Goal: Information Seeking & Learning: Learn about a topic

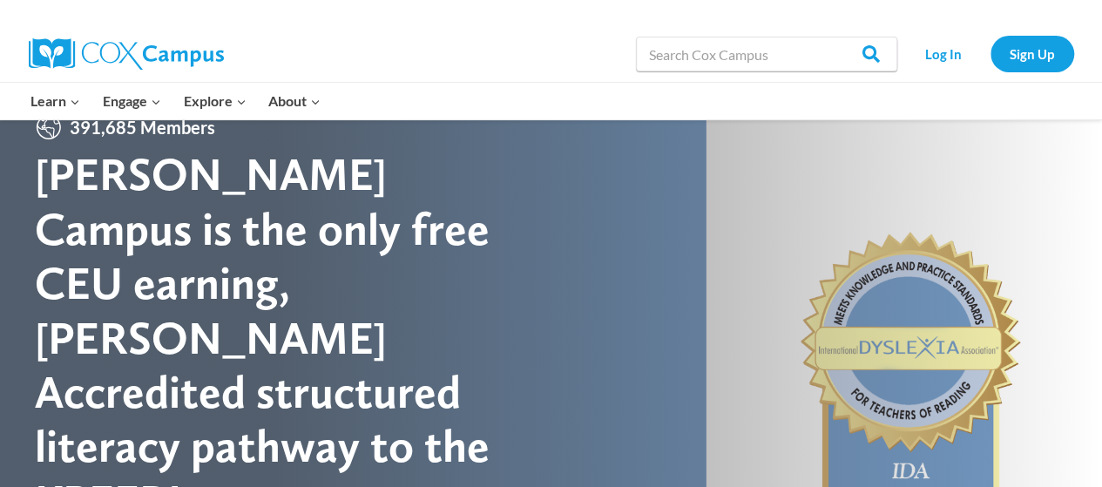
scroll to position [42, 0]
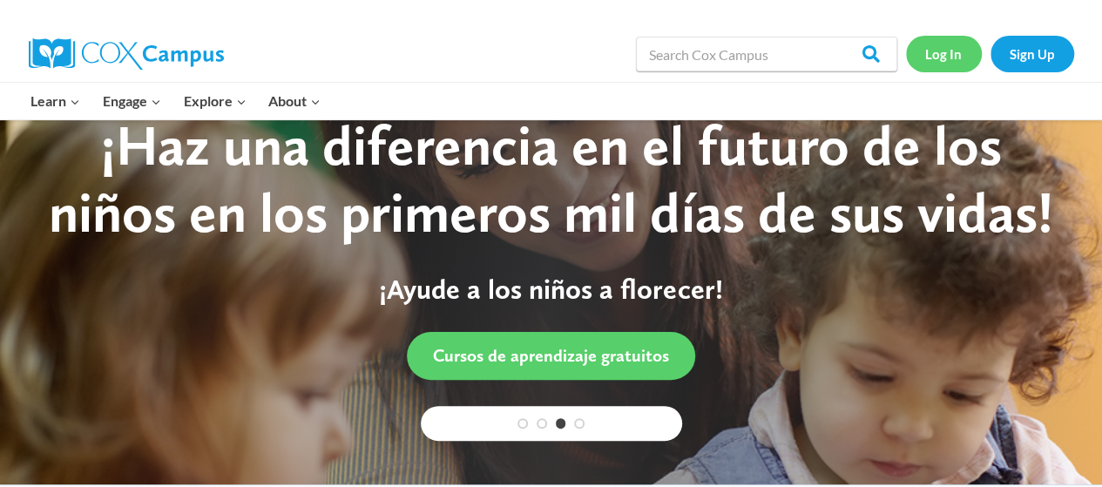
click at [957, 68] on link "Log In" at bounding box center [944, 54] width 76 height 36
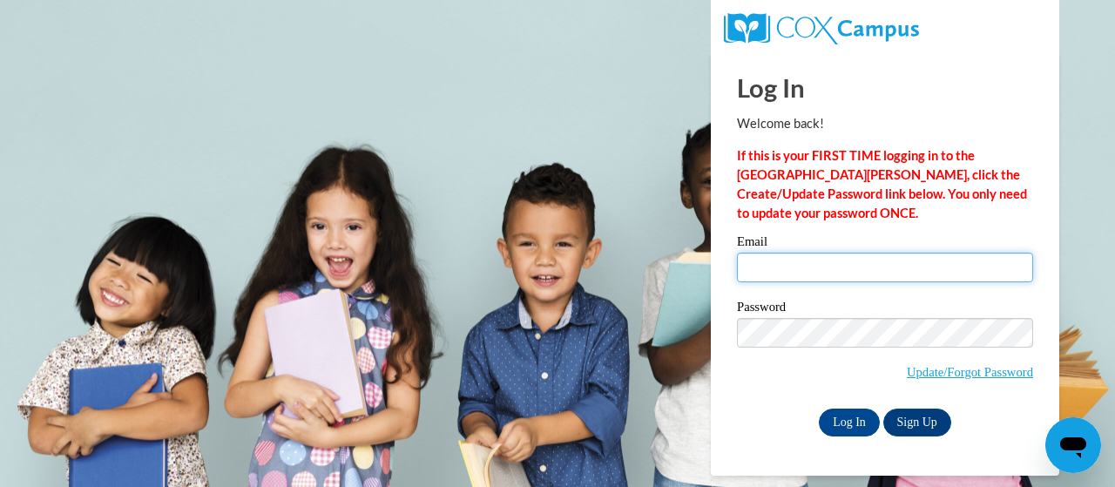
type input "napoli.courtney.l@muscogee.k12.ga.us"
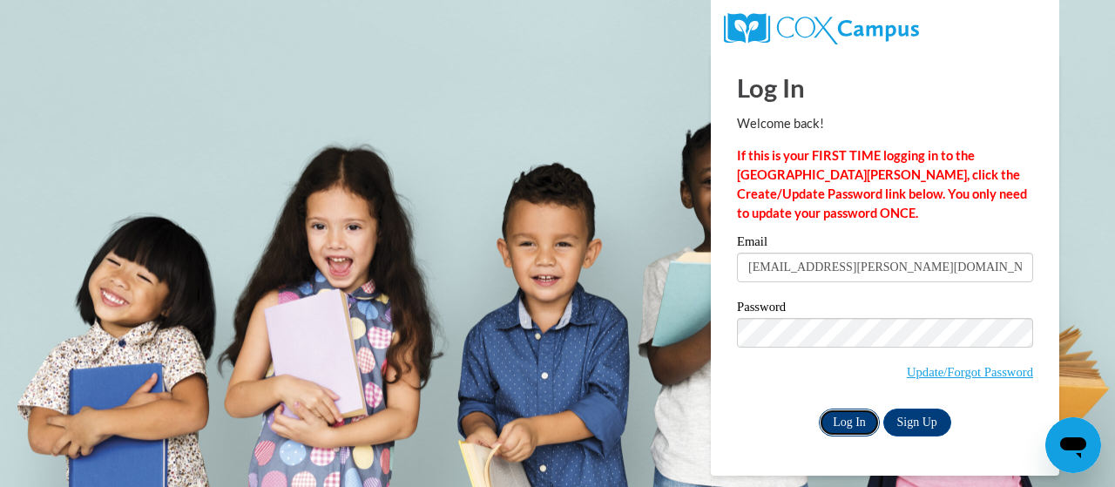
click at [858, 416] on input "Log In" at bounding box center [849, 423] width 61 height 28
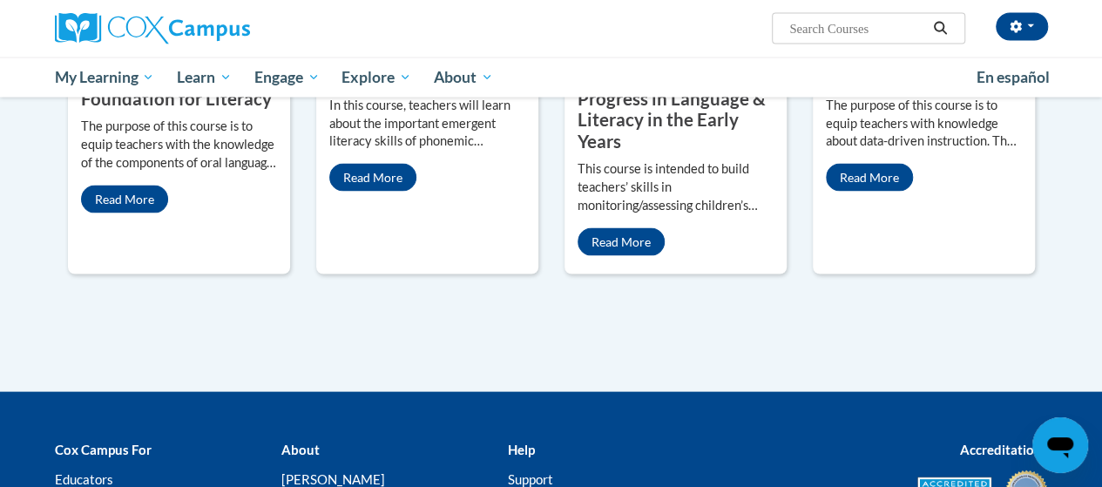
scroll to position [1831, 0]
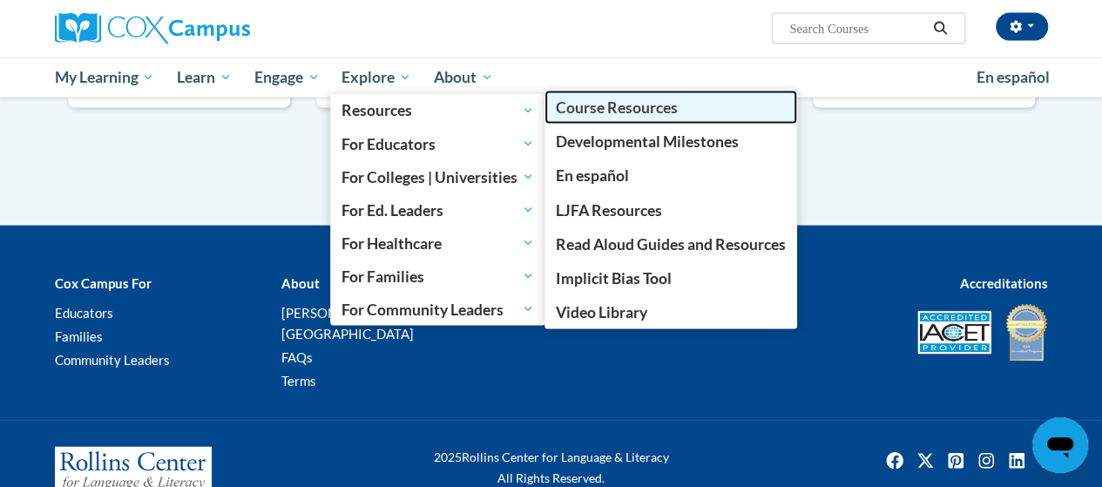
click at [586, 114] on span "Course Resources" at bounding box center [617, 107] width 122 height 18
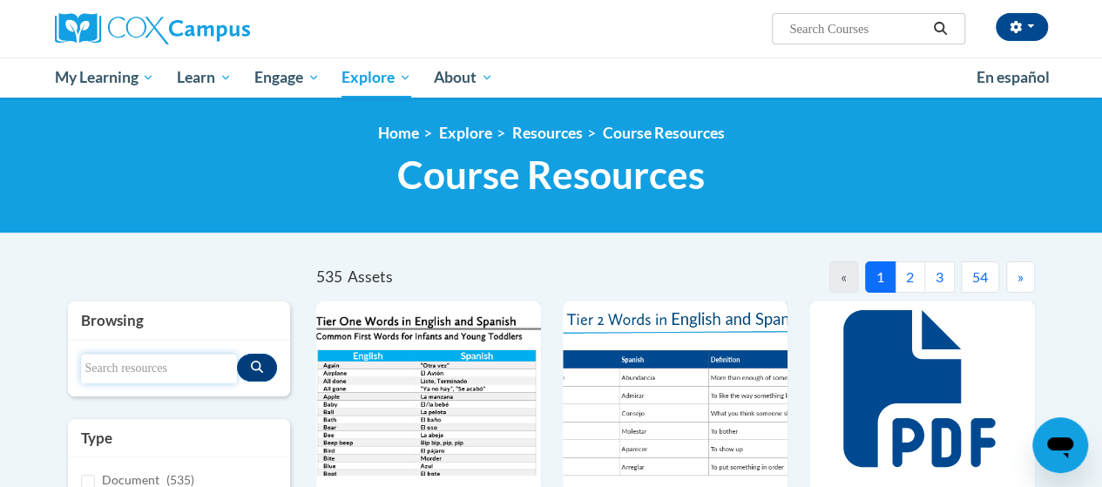
click at [185, 363] on input "Search resources" at bounding box center [159, 369] width 156 height 30
type input "letter"
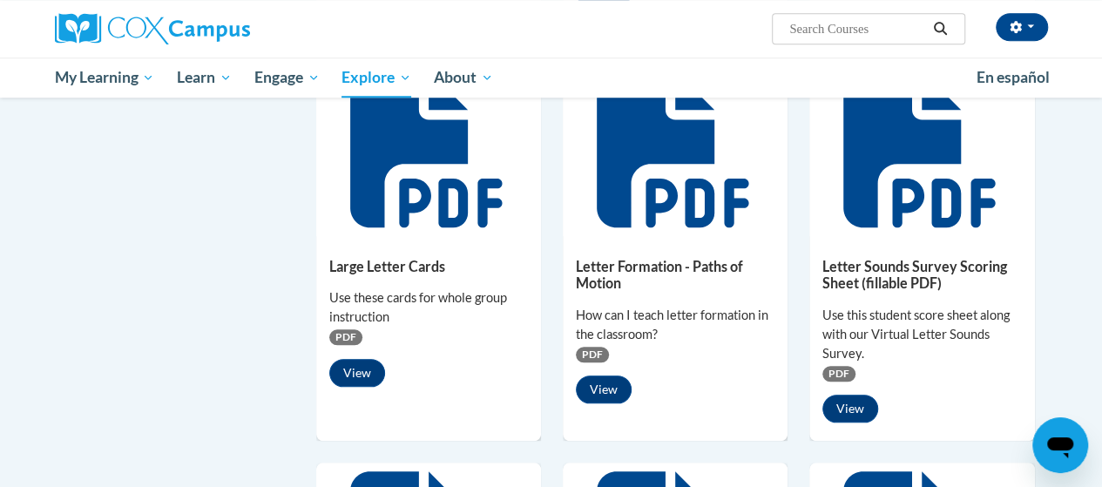
scroll to position [681, 0]
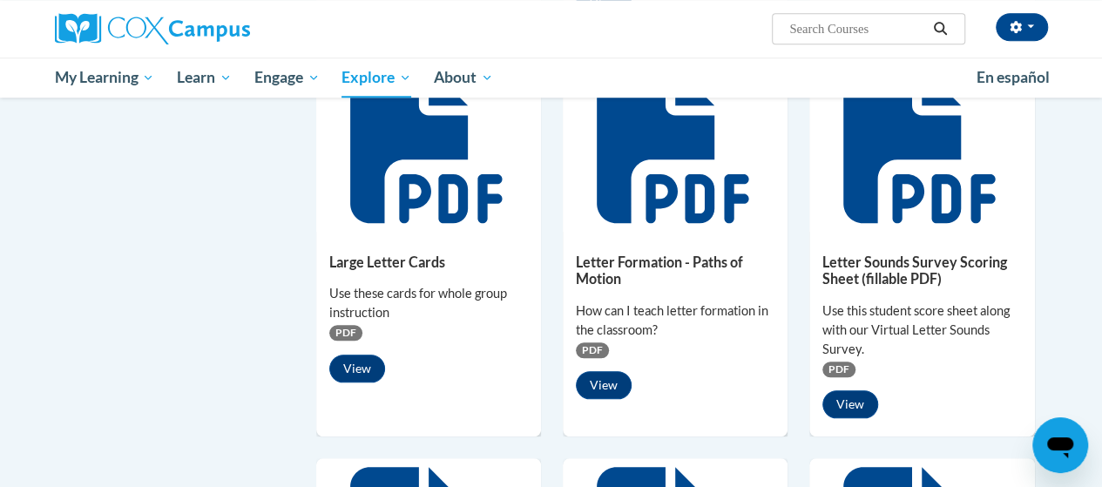
click at [413, 176] on icon at bounding box center [426, 144] width 152 height 157
click at [360, 365] on button "View" at bounding box center [357, 369] width 56 height 28
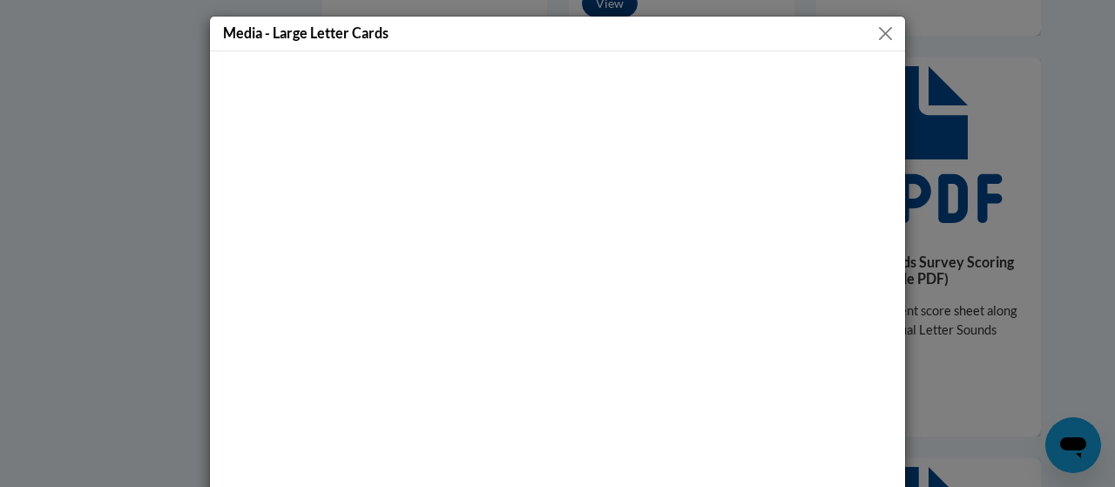
click at [877, 24] on button "Close" at bounding box center [886, 34] width 22 height 22
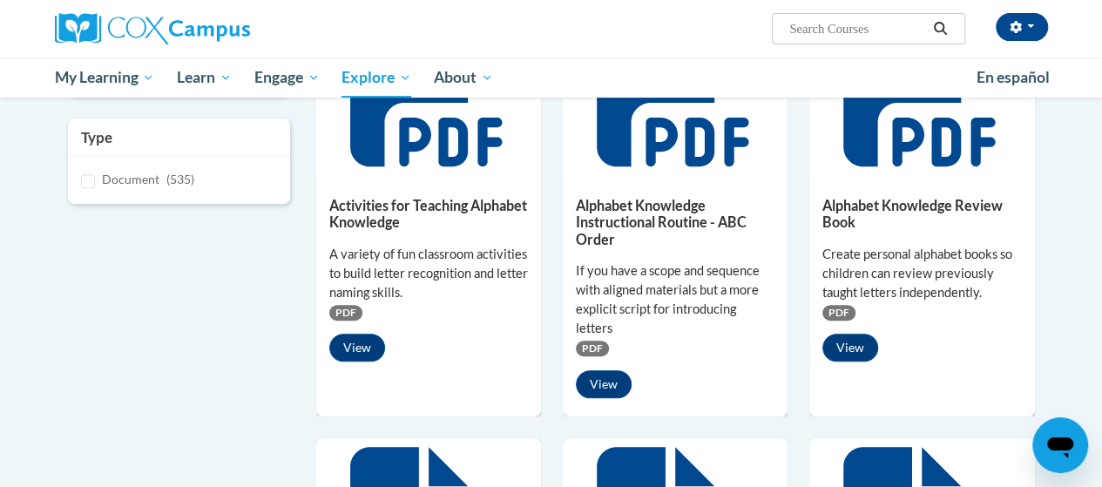
scroll to position [300, 0]
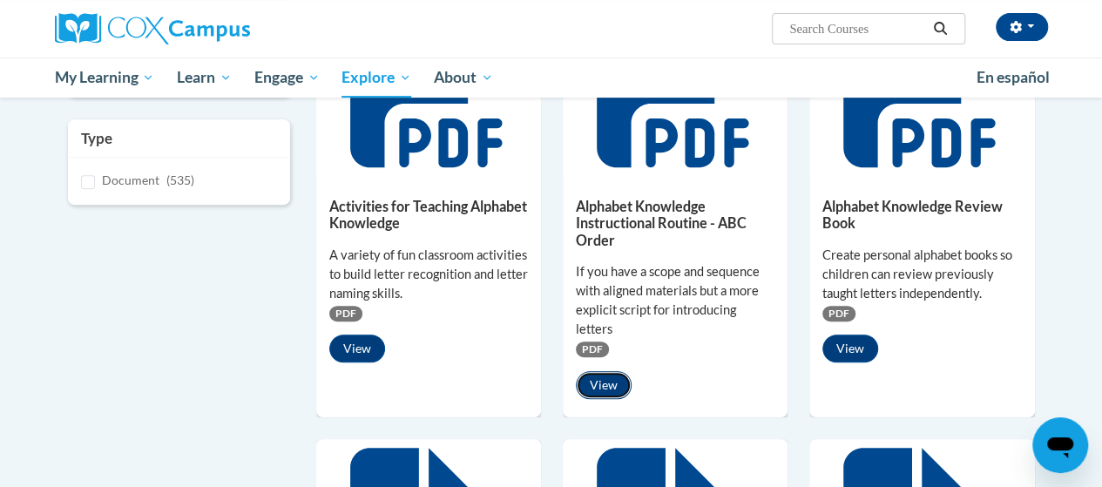
click at [605, 377] on button "View" at bounding box center [604, 385] width 56 height 28
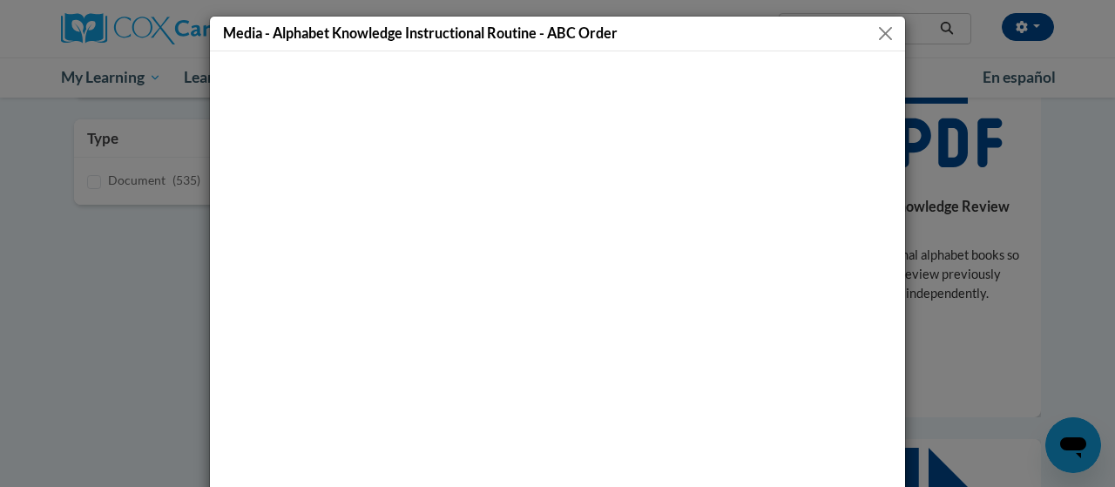
click at [879, 32] on button "Close" at bounding box center [886, 34] width 22 height 22
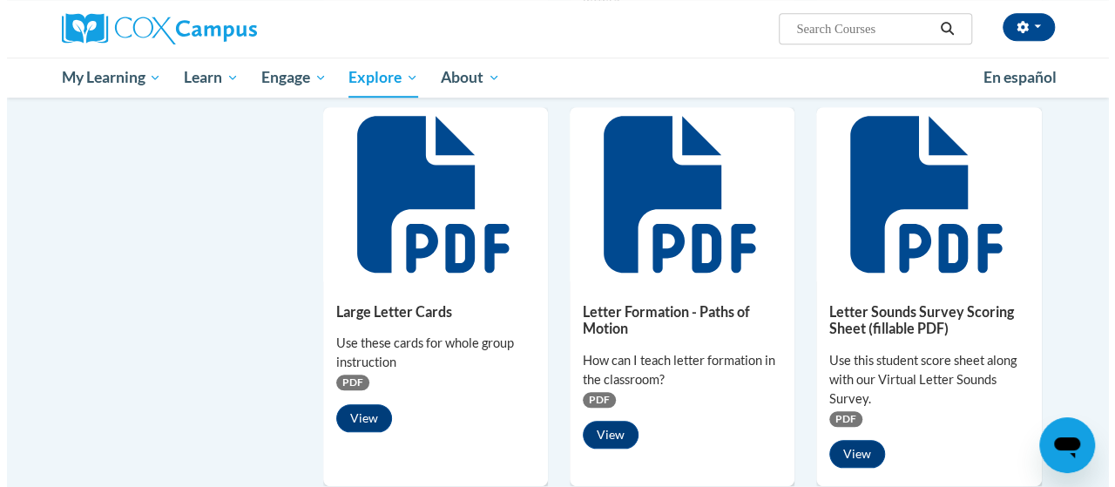
scroll to position [634, 0]
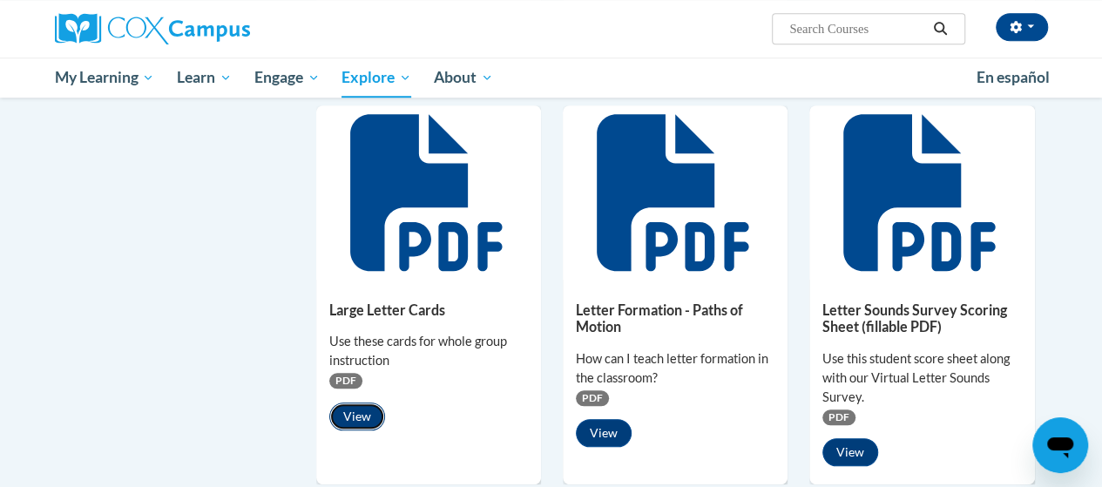
click at [361, 417] on button "View" at bounding box center [357, 417] width 56 height 28
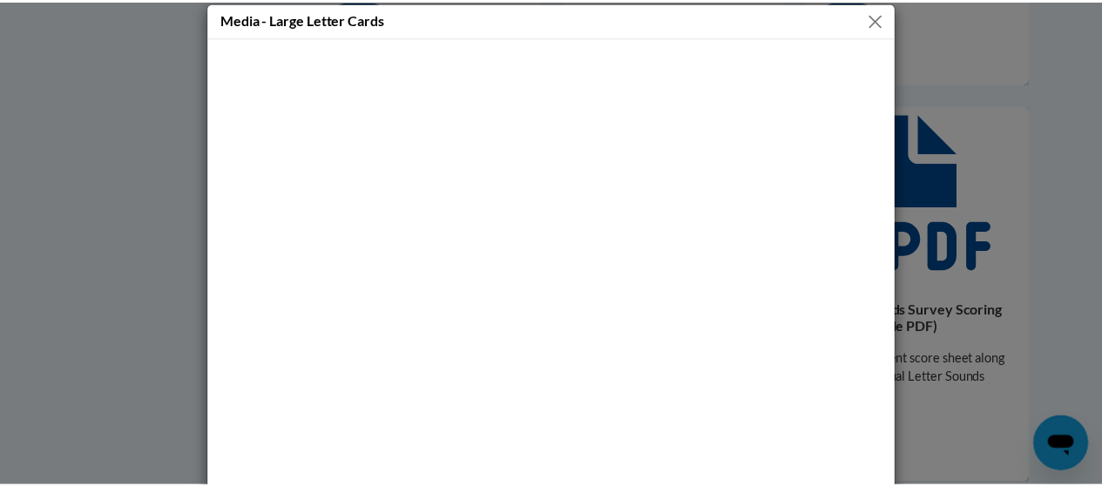
scroll to position [7, 0]
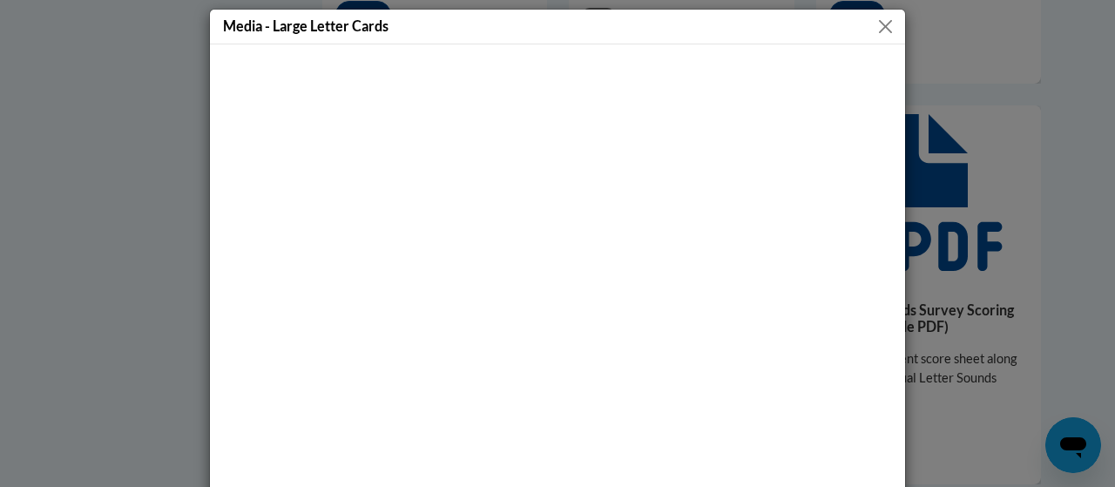
click at [877, 27] on button "Close" at bounding box center [886, 27] width 22 height 22
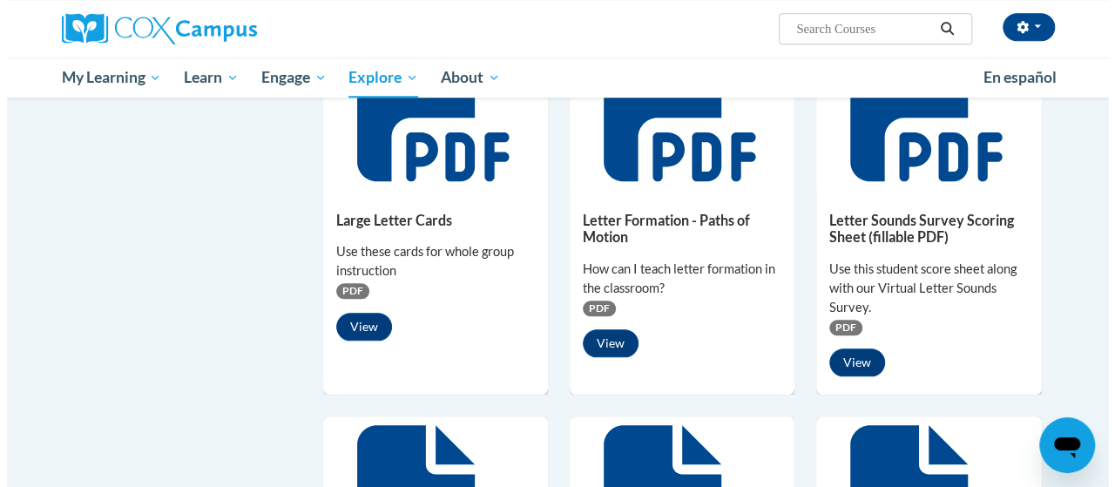
scroll to position [788, 0]
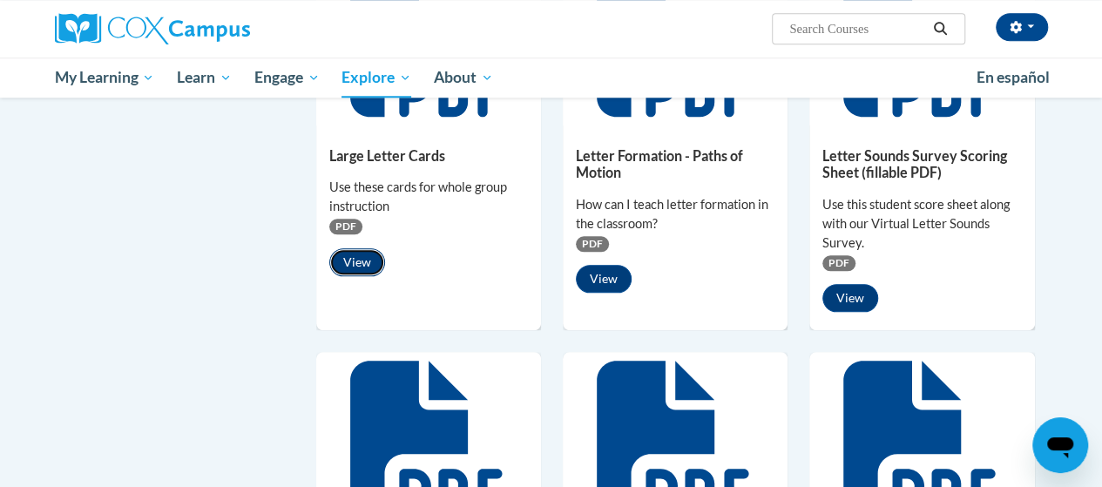
click at [355, 258] on button "View" at bounding box center [357, 262] width 56 height 28
